Goal: Transaction & Acquisition: Book appointment/travel/reservation

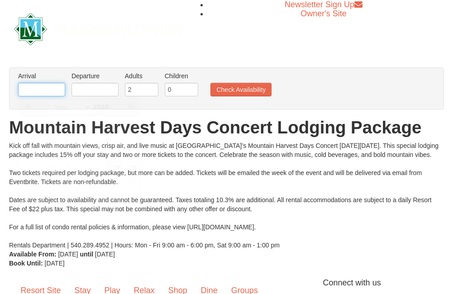
click at [57, 91] on input "text" at bounding box center [41, 90] width 47 height 14
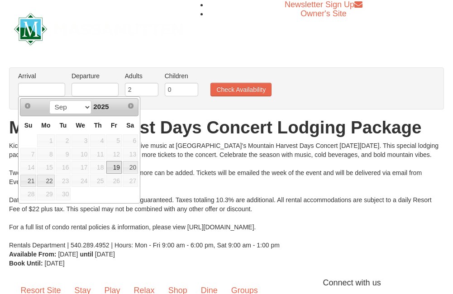
click at [116, 154] on span "12" at bounding box center [113, 154] width 15 height 13
click at [130, 154] on span "13" at bounding box center [130, 154] width 15 height 13
click at [131, 167] on link "20" at bounding box center [130, 167] width 15 height 13
type input "[DATE]"
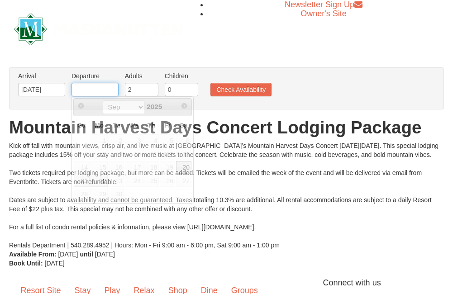
click at [100, 90] on input "text" at bounding box center [94, 90] width 47 height 14
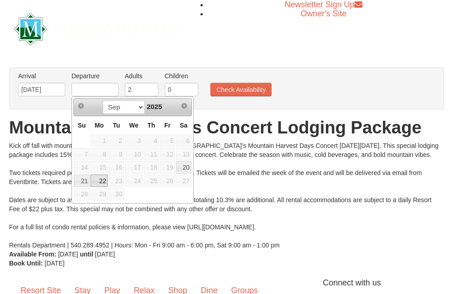
click at [101, 183] on link "22" at bounding box center [98, 181] width 17 height 13
type input "[DATE]"
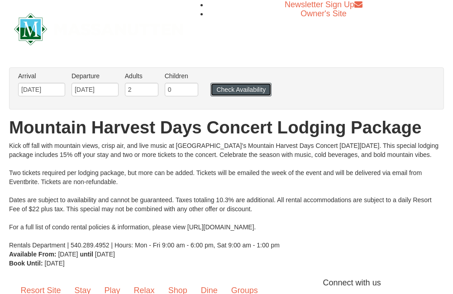
click at [234, 90] on button "Check Availability" at bounding box center [240, 90] width 61 height 14
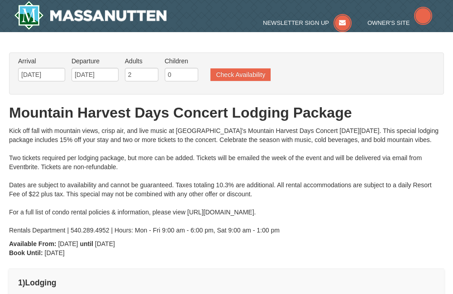
type input "[DATE]"
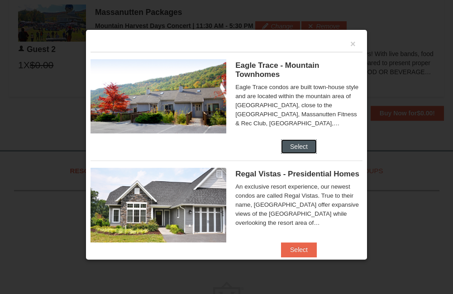
click at [299, 148] on button "Select" at bounding box center [299, 146] width 36 height 14
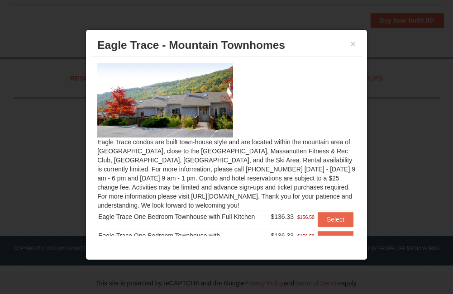
scroll to position [28, 0]
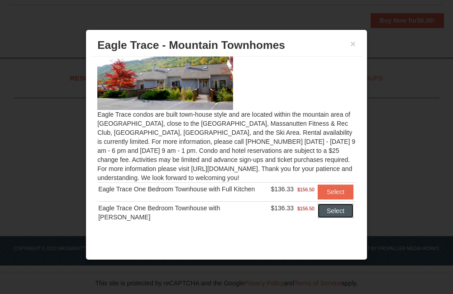
click at [329, 210] on button "Select" at bounding box center [335, 210] width 36 height 14
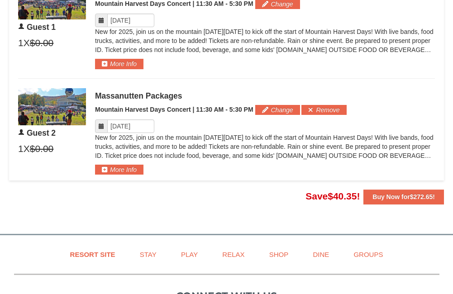
scroll to position [452, 0]
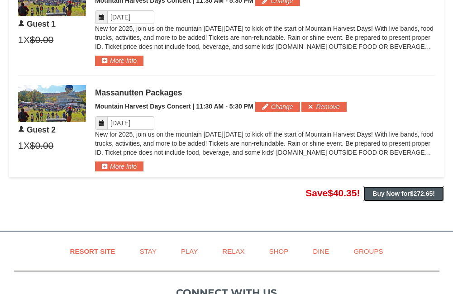
click at [397, 197] on strong "Buy Now for $272.65 !" at bounding box center [403, 193] width 62 height 7
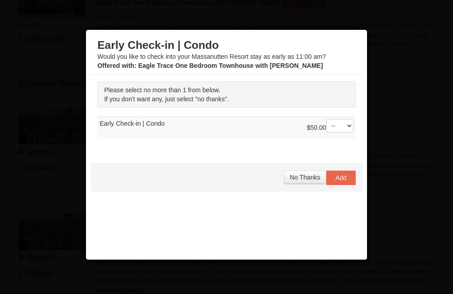
scroll to position [315, 0]
click at [304, 179] on span "No Thanks" at bounding box center [304, 177] width 30 height 7
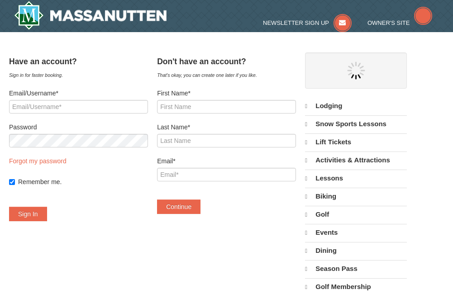
select select "9"
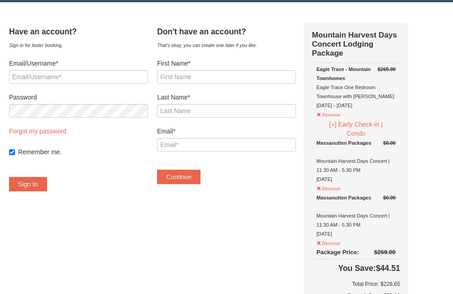
scroll to position [45, 0]
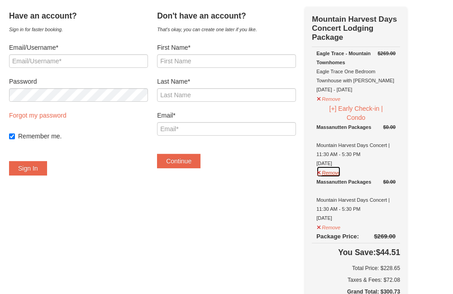
click at [333, 176] on button "Remove" at bounding box center [328, 171] width 24 height 11
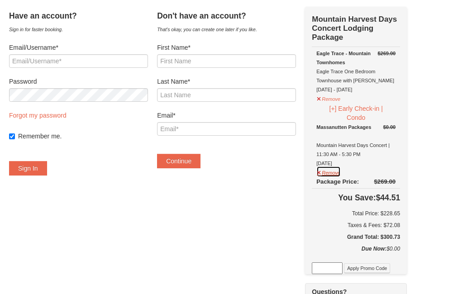
click at [339, 176] on button "Remove" at bounding box center [328, 171] width 24 height 11
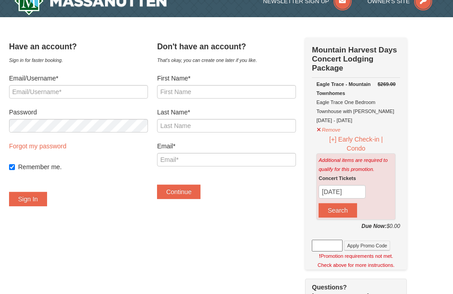
scroll to position [0, 0]
